Goal: Check status: Check status

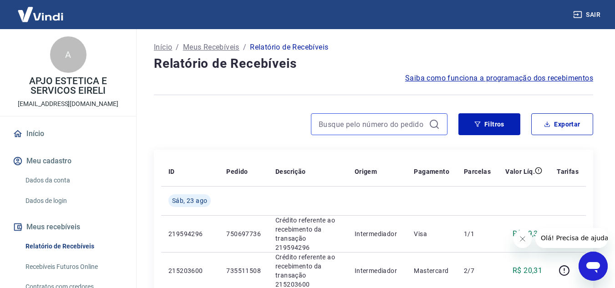
click at [328, 121] on input at bounding box center [371, 124] width 106 height 14
paste input "754344879"
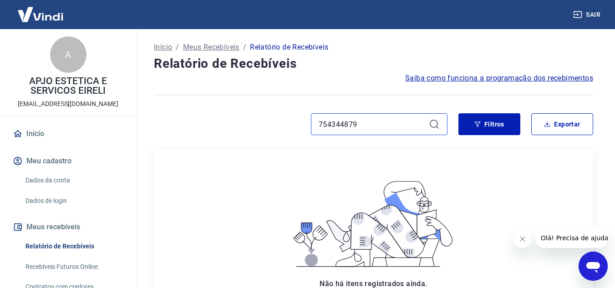
drag, startPoint x: 358, startPoint y: 124, endPoint x: 316, endPoint y: 125, distance: 42.3
click at [319, 126] on input "754344879" at bounding box center [371, 124] width 106 height 14
paste input "23431272"
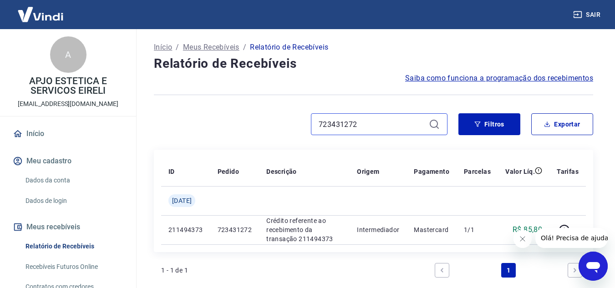
drag, startPoint x: 357, startPoint y: 126, endPoint x: 301, endPoint y: 126, distance: 55.5
click at [301, 126] on div "723431272" at bounding box center [300, 124] width 293 height 22
paste input "45176114"
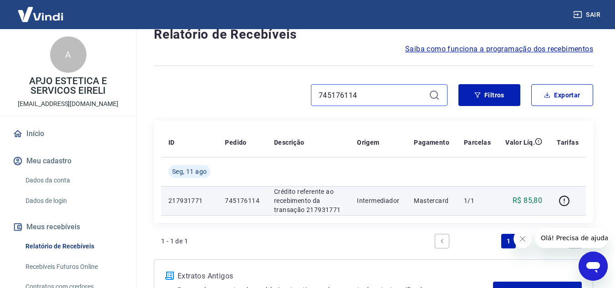
scroll to position [45, 0]
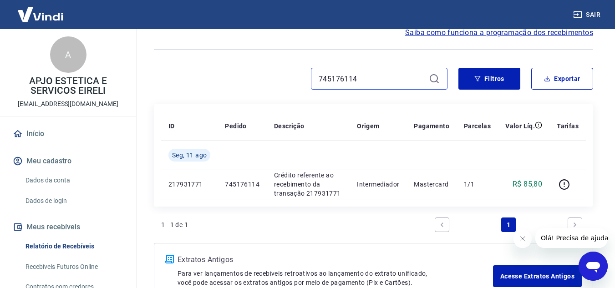
type input "745176114"
